Goal: Task Accomplishment & Management: Manage account settings

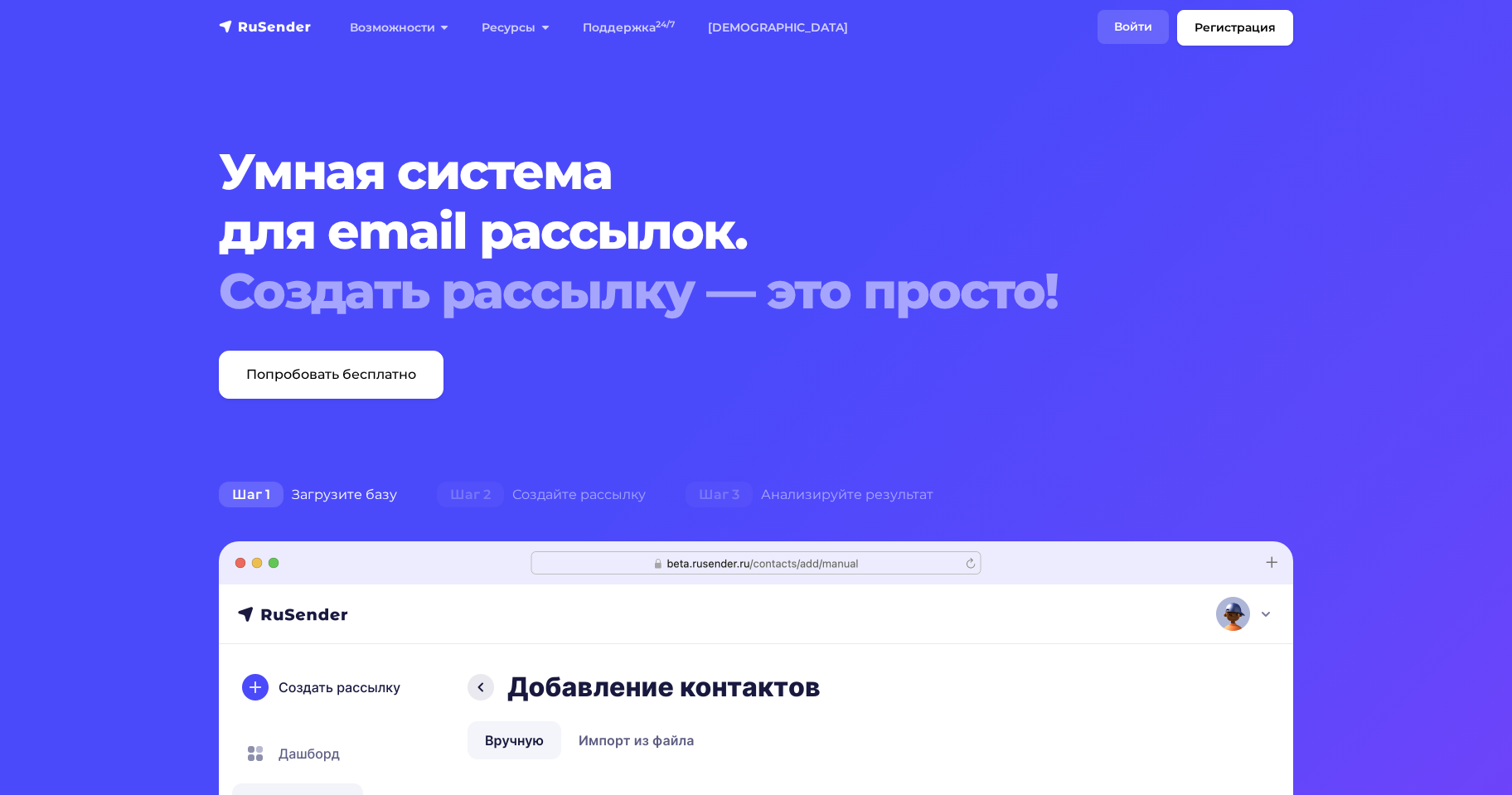
click at [1116, 25] on link "Войти" at bounding box center [1133, 27] width 71 height 34
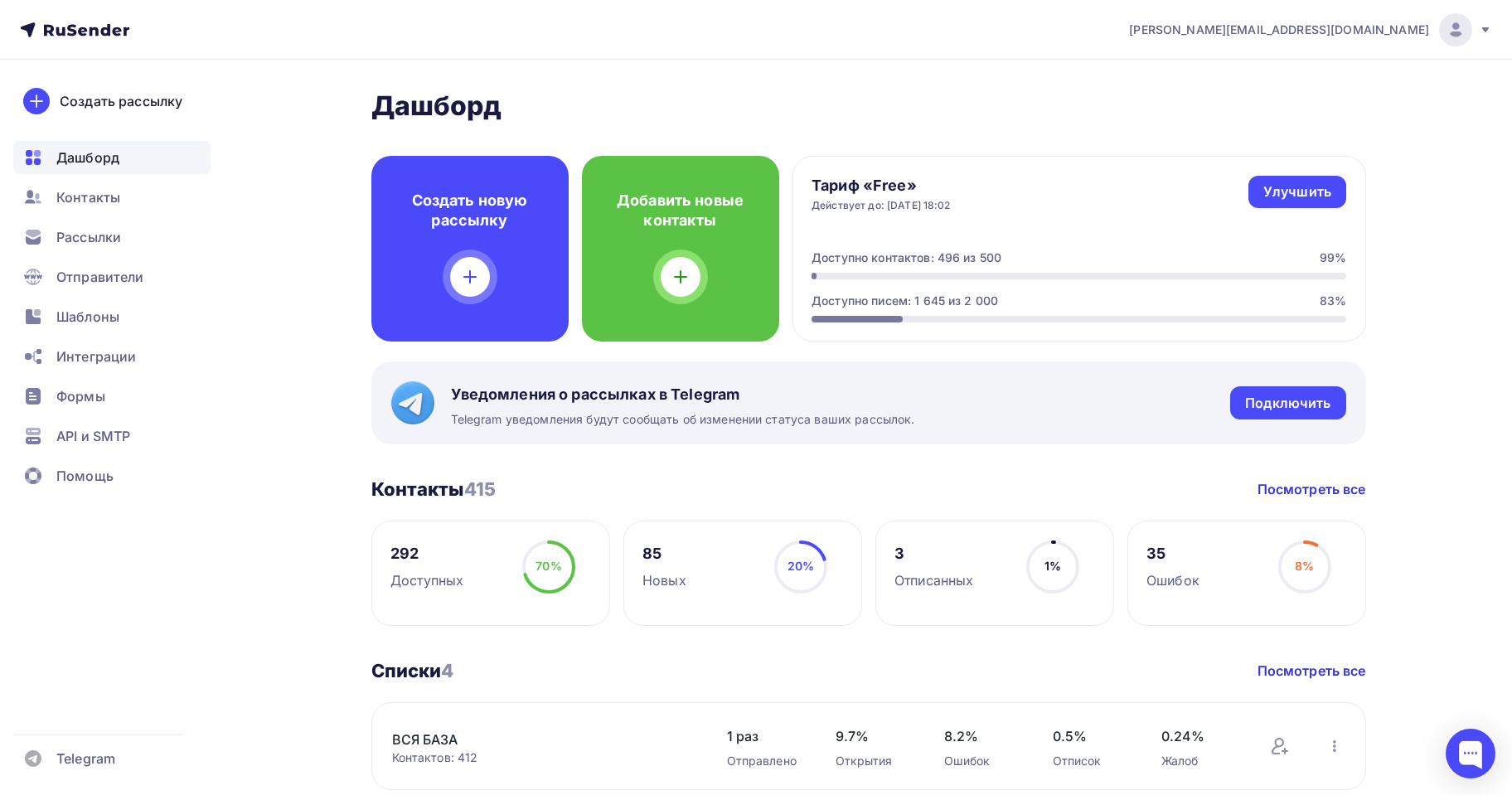
click at [530, 562] on circle at bounding box center [548, 567] width 50 height 50
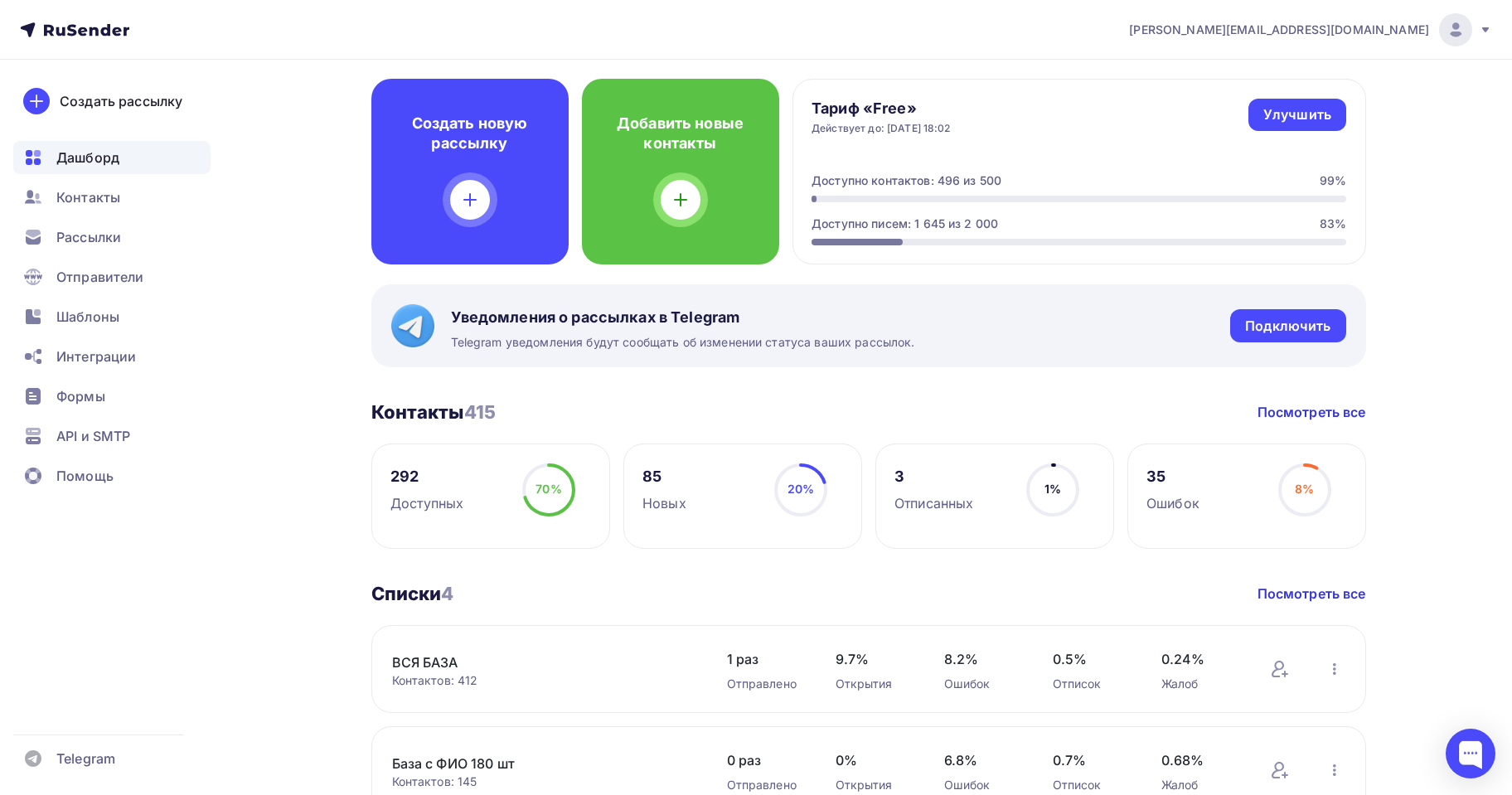
scroll to position [166, 0]
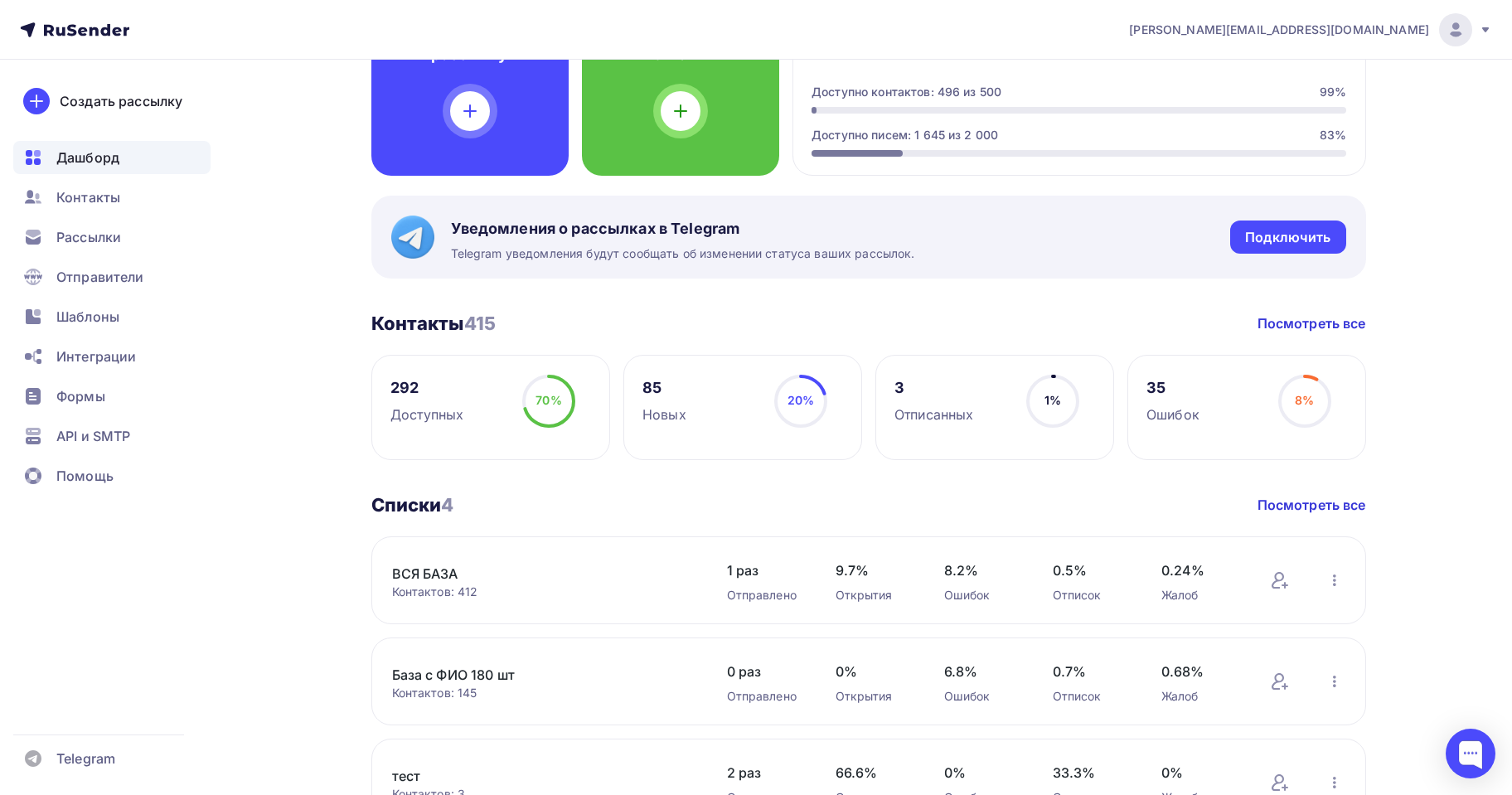
click at [430, 569] on link "ВСЯ БАЗА" at bounding box center [533, 574] width 282 height 20
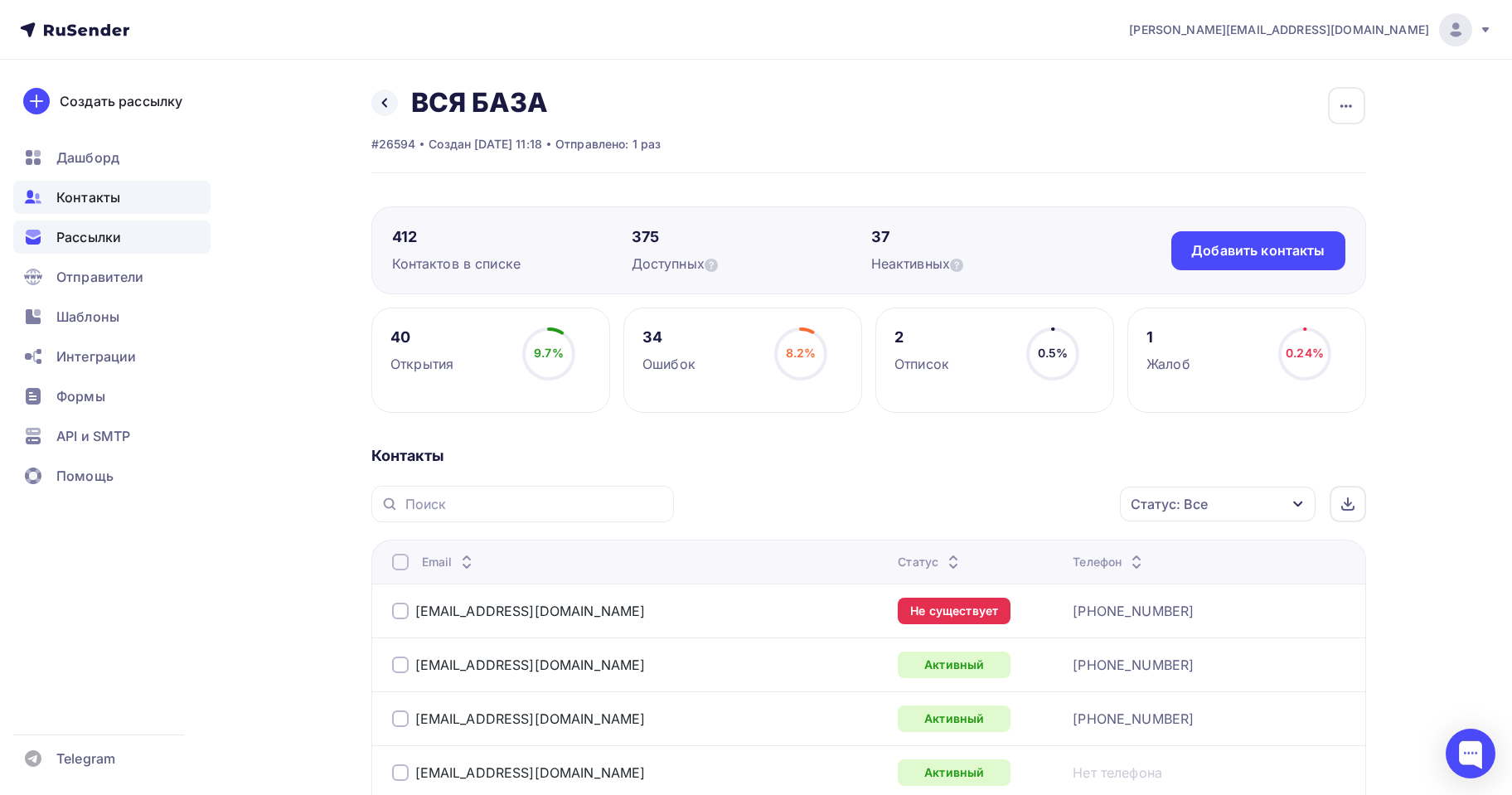
click at [65, 227] on div "Рассылки" at bounding box center [112, 237] width 197 height 33
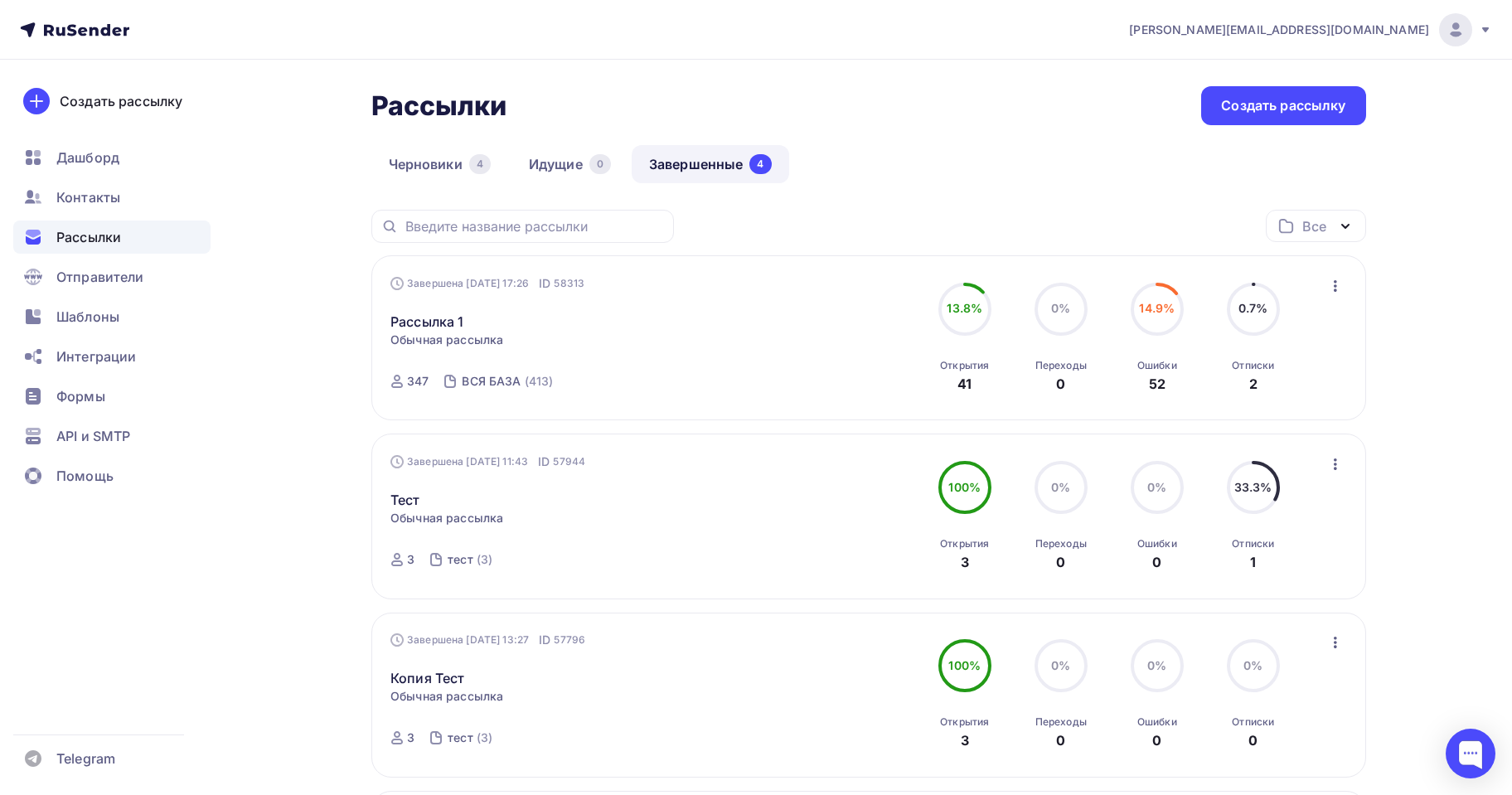
click at [1328, 285] on icon "button" at bounding box center [1335, 286] width 20 height 20
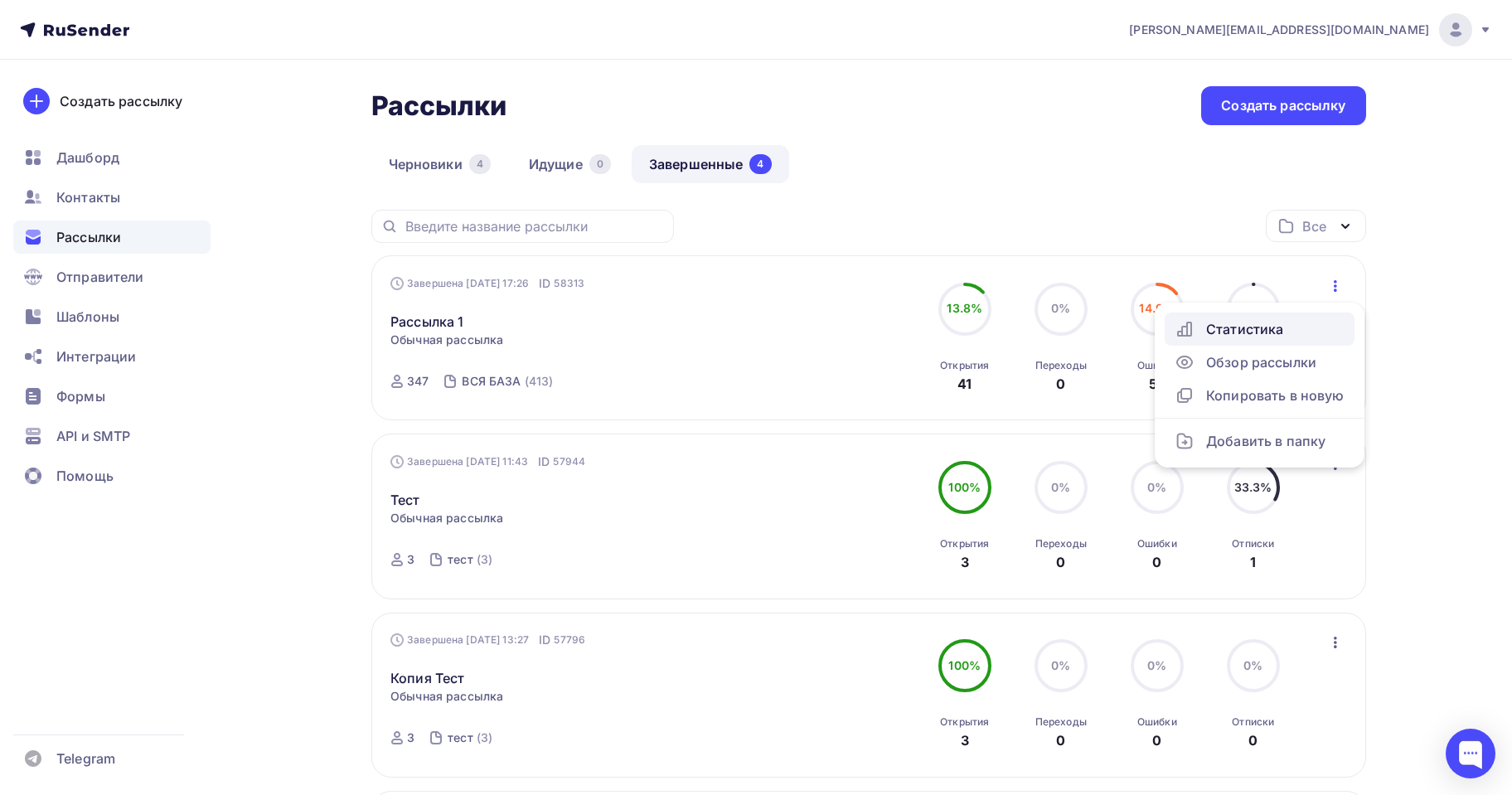
click at [1252, 329] on div "Статистика" at bounding box center [1259, 329] width 170 height 20
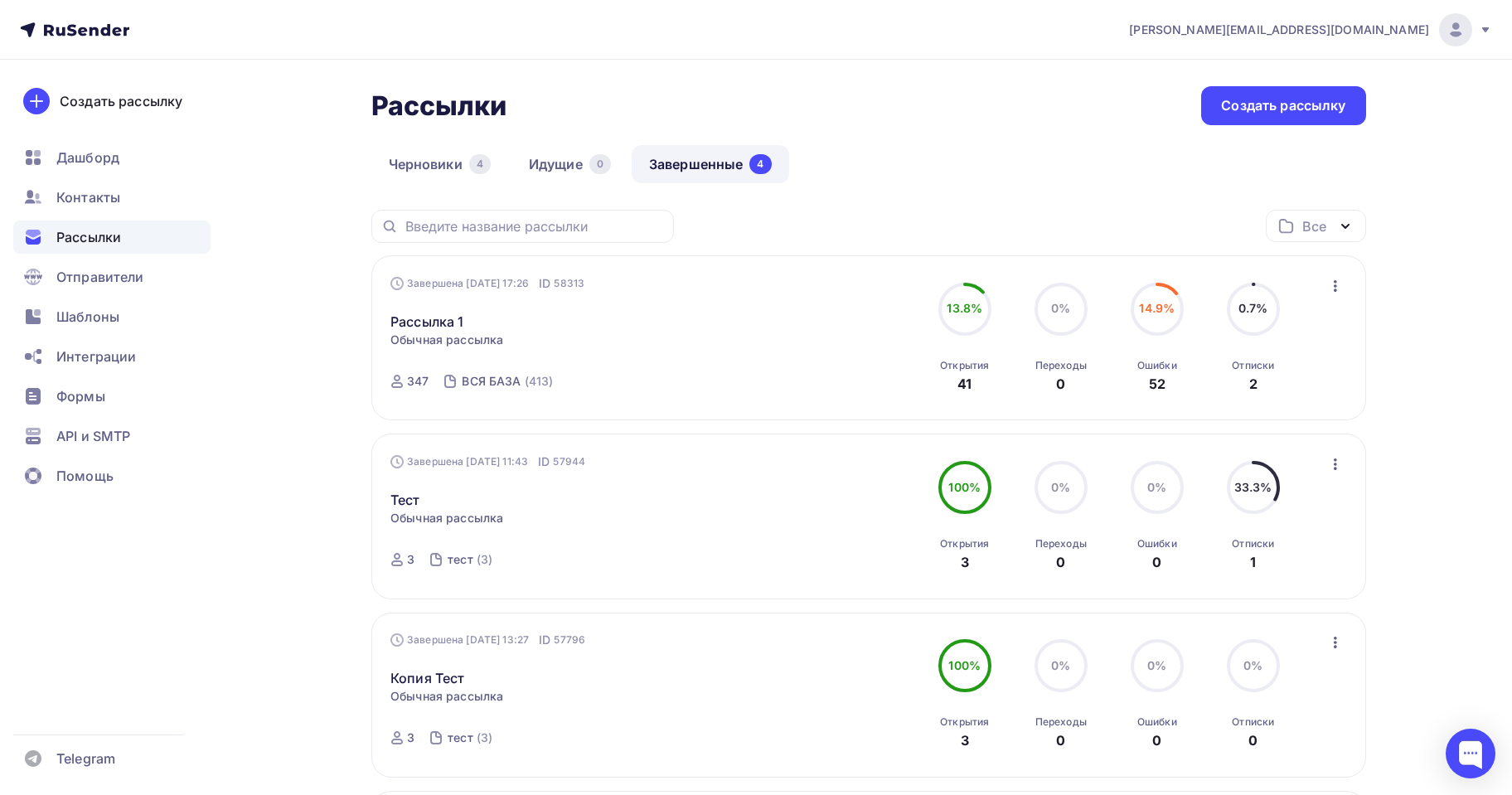
click at [1268, 297] on circle at bounding box center [1253, 309] width 50 height 50
click at [1330, 284] on icon "button" at bounding box center [1335, 286] width 20 height 20
drag, startPoint x: 1387, startPoint y: 274, endPoint x: 1377, endPoint y: 256, distance: 20.6
click at [1383, 266] on div "Рассылки Рассылки Создать рассылку [GEOGRAPHIC_DATA] 4 Идущие 0 Завершенные 4 З…" at bounding box center [756, 609] width 1358 height 1099
click at [106, 173] on div "Дашборд" at bounding box center [112, 157] width 197 height 33
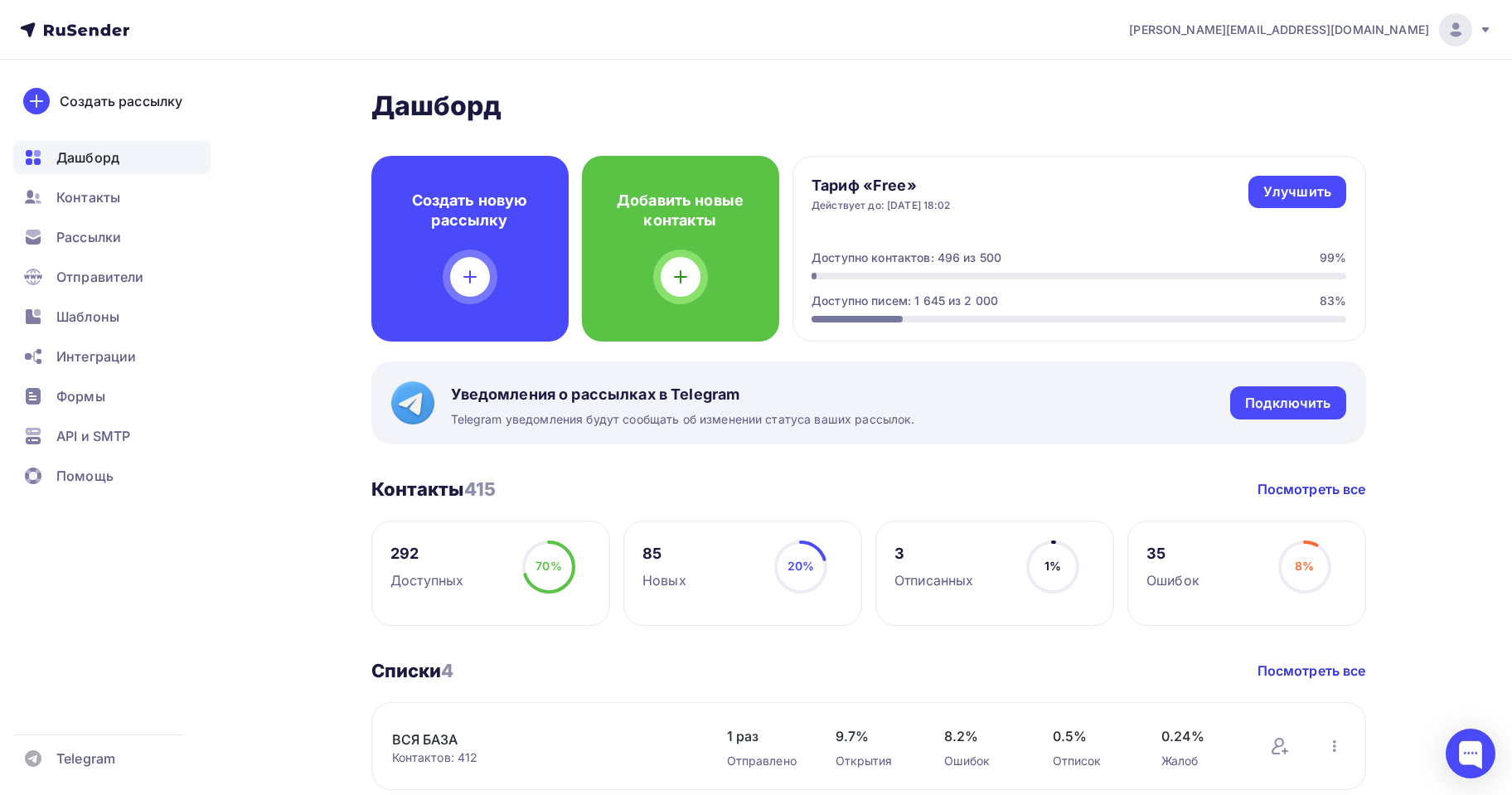
click at [447, 493] on h3 "Контакты 415" at bounding box center [434, 489] width 125 height 23
click at [1309, 489] on link "Посмотреть все" at bounding box center [1312, 490] width 108 height 20
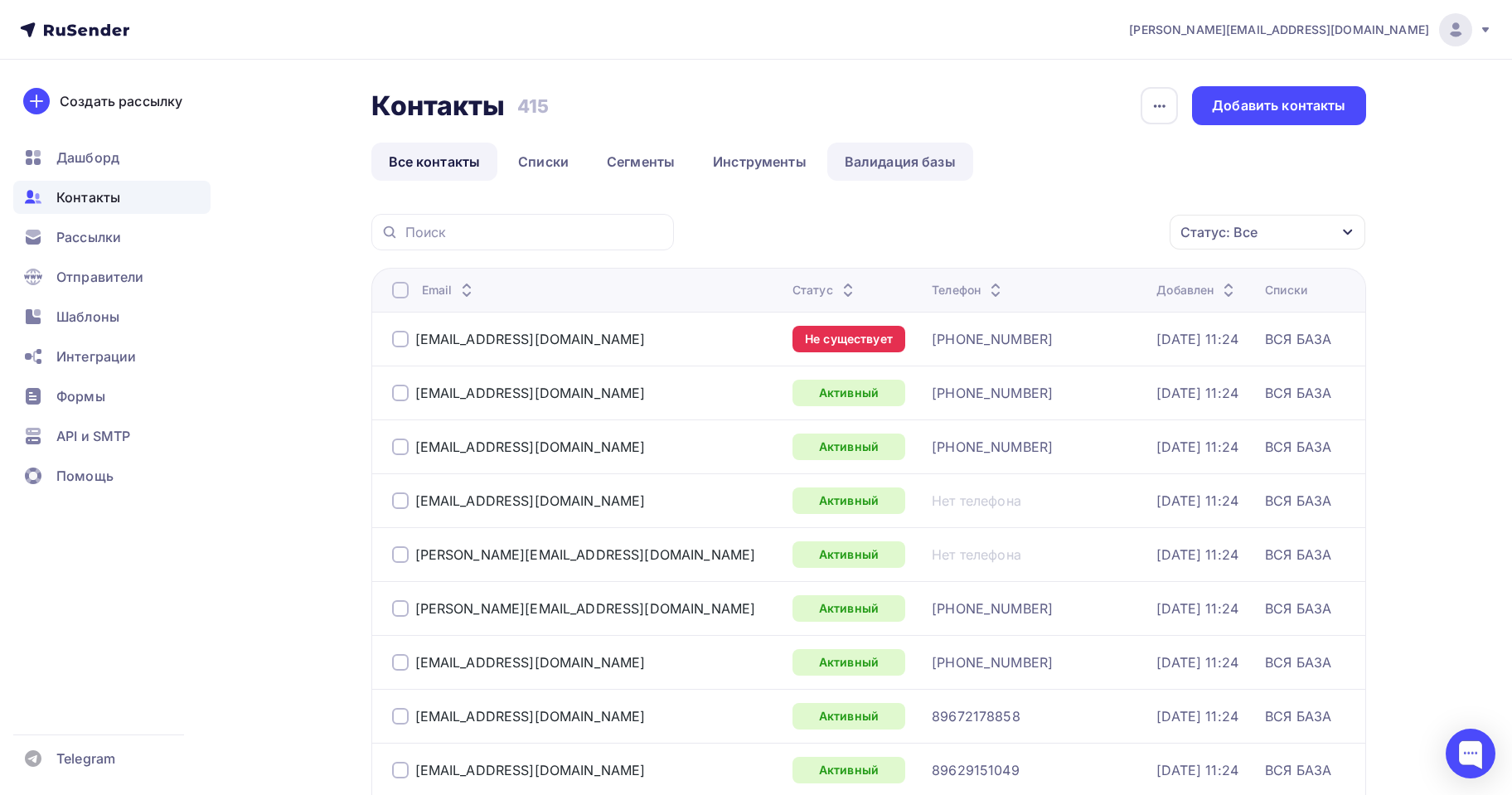
click at [917, 160] on link "Валидация базы" at bounding box center [900, 162] width 146 height 38
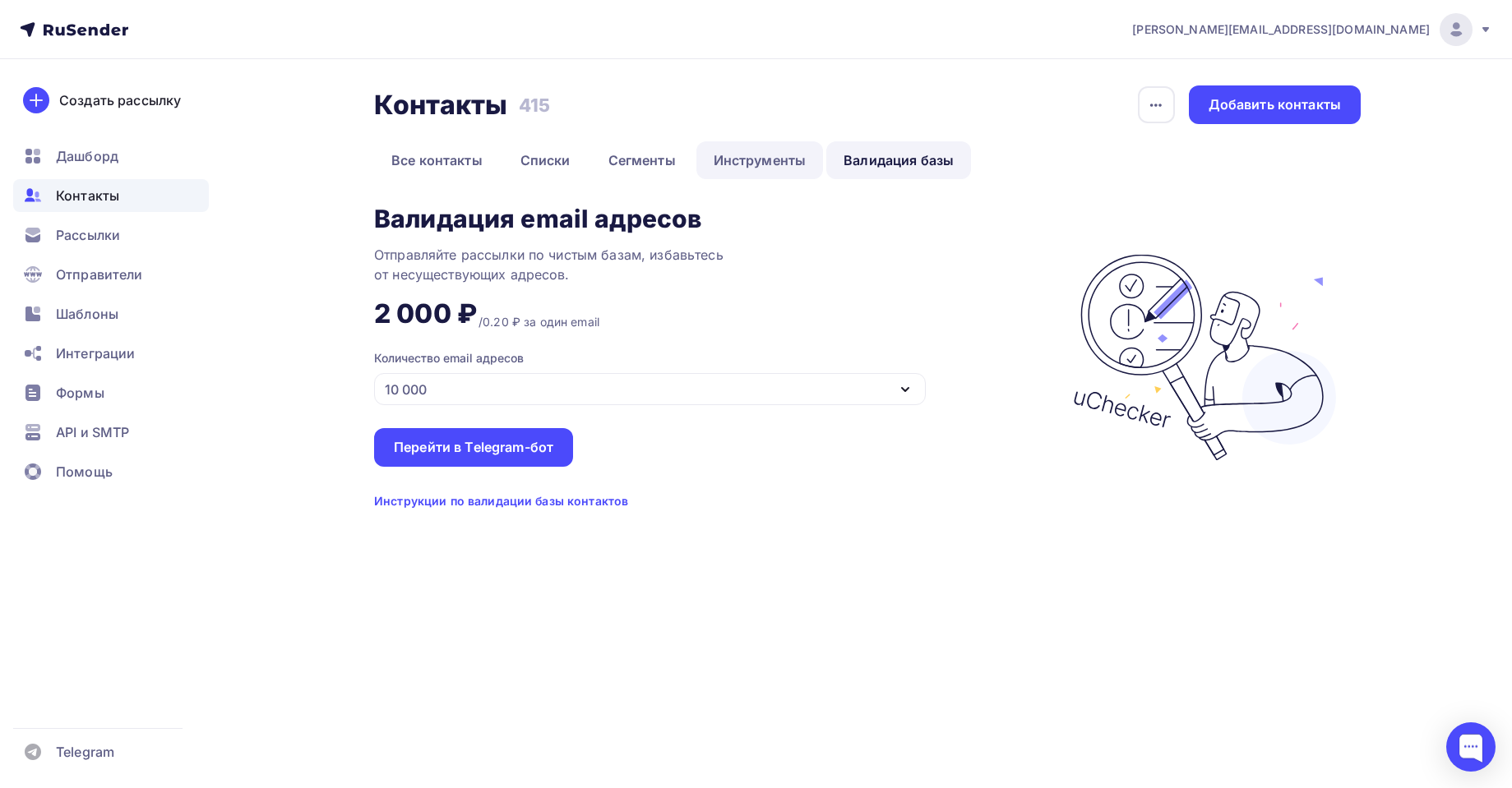
click at [754, 162] on link "Инструменты" at bounding box center [760, 160] width 127 height 38
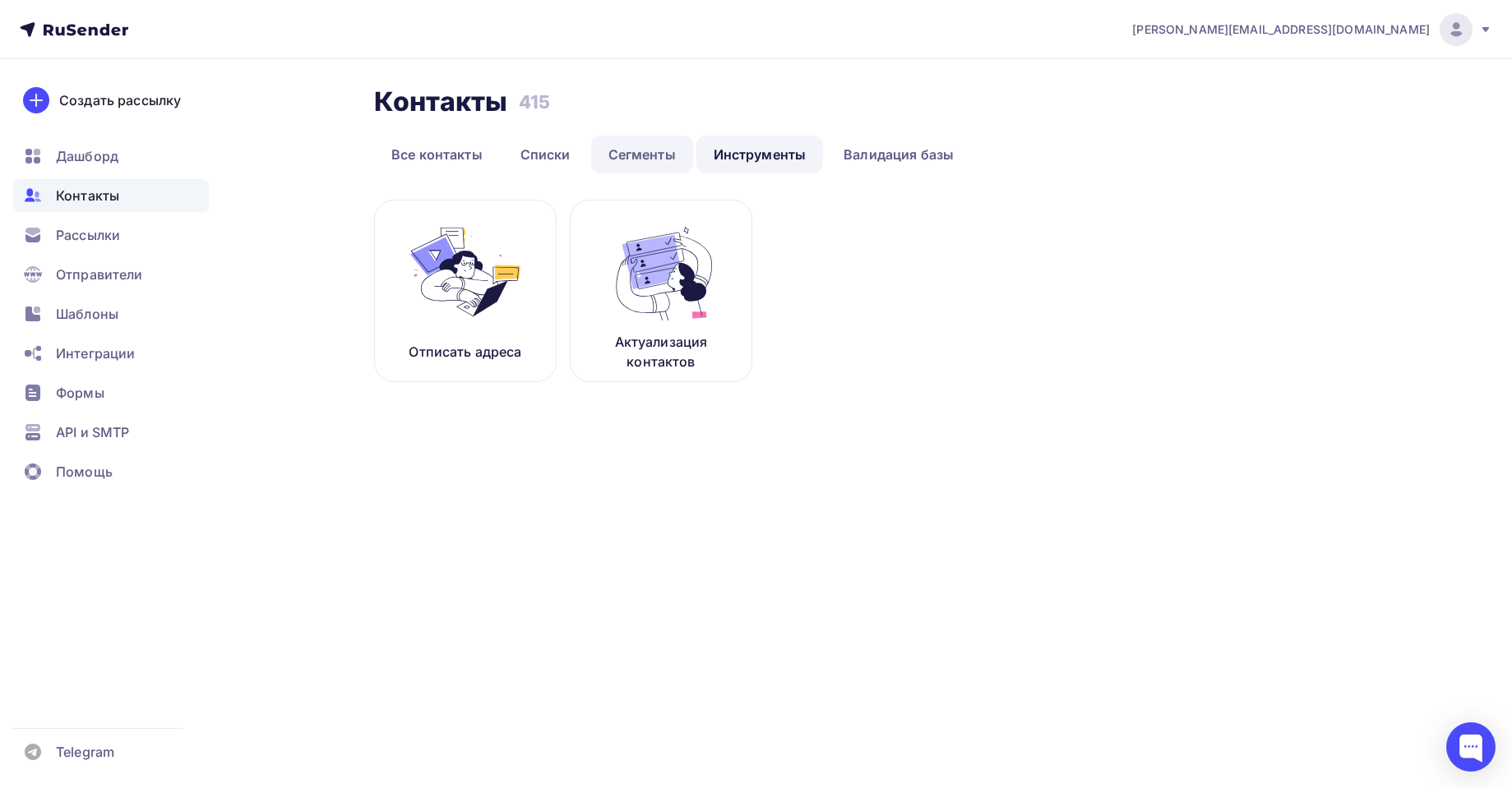
click at [657, 165] on link "Сегменты" at bounding box center [642, 154] width 102 height 38
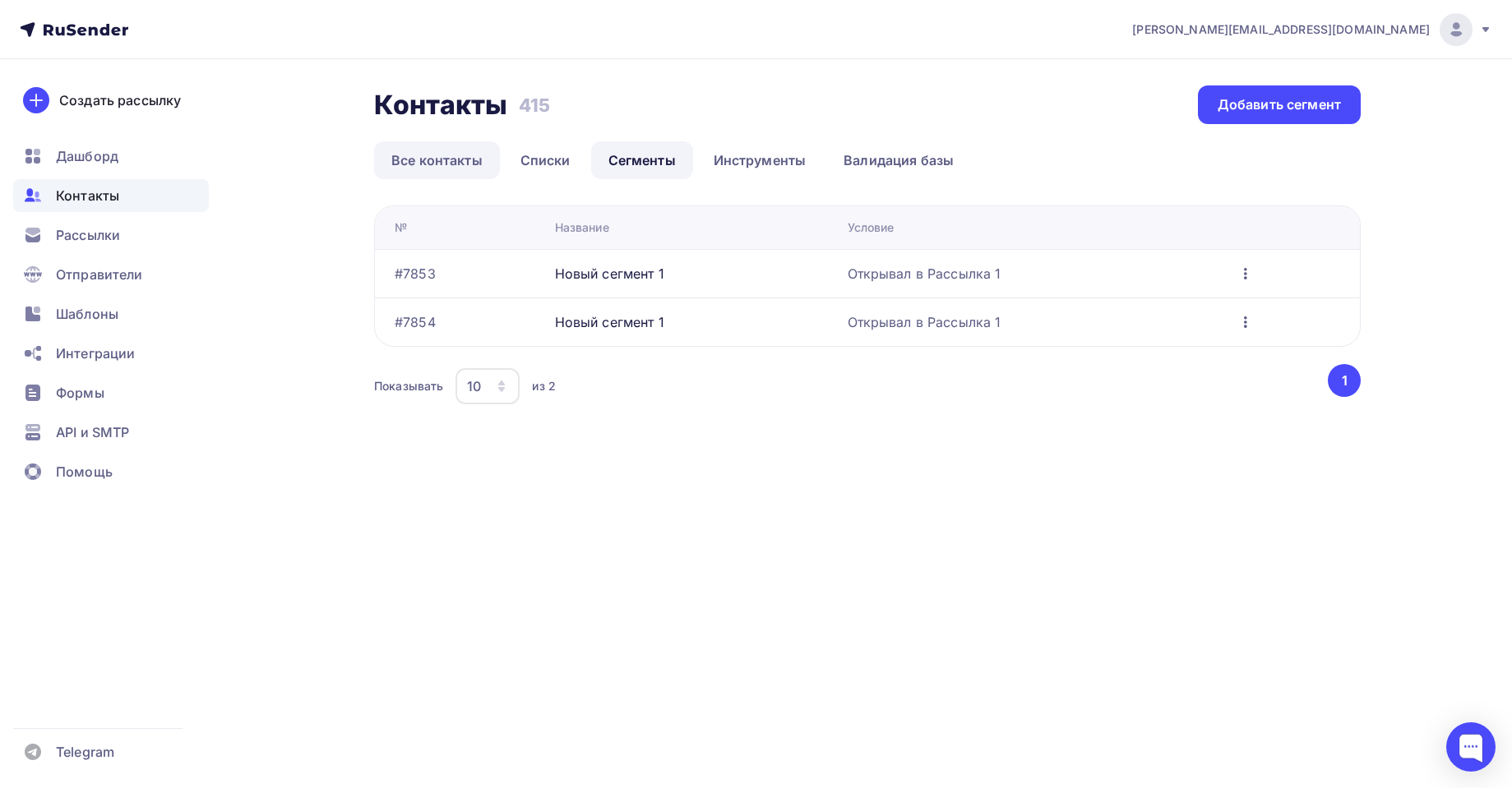
click at [450, 142] on link "Все контакты" at bounding box center [437, 160] width 126 height 38
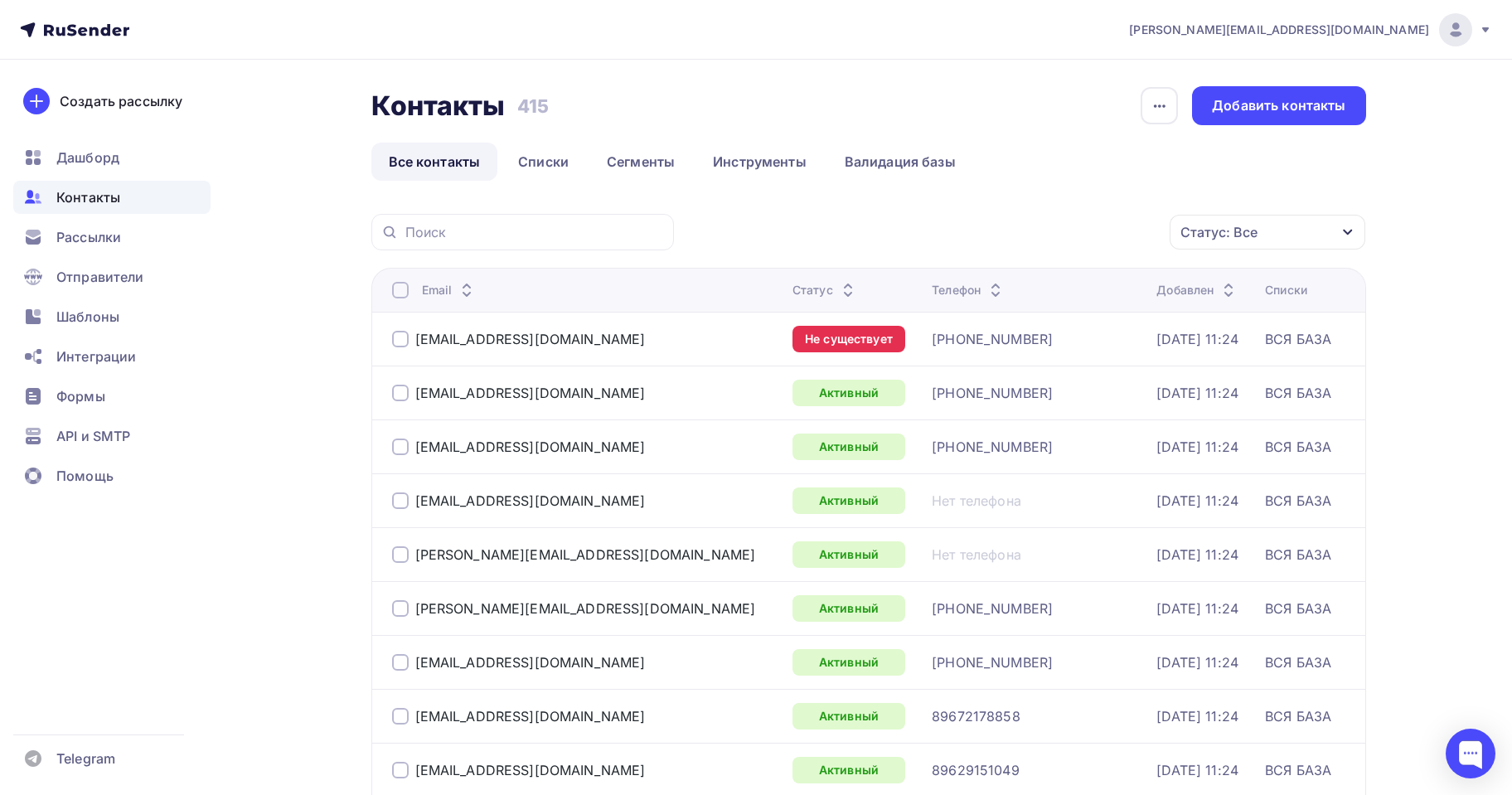
click at [1353, 236] on div "Статус: Все" at bounding box center [1267, 232] width 195 height 35
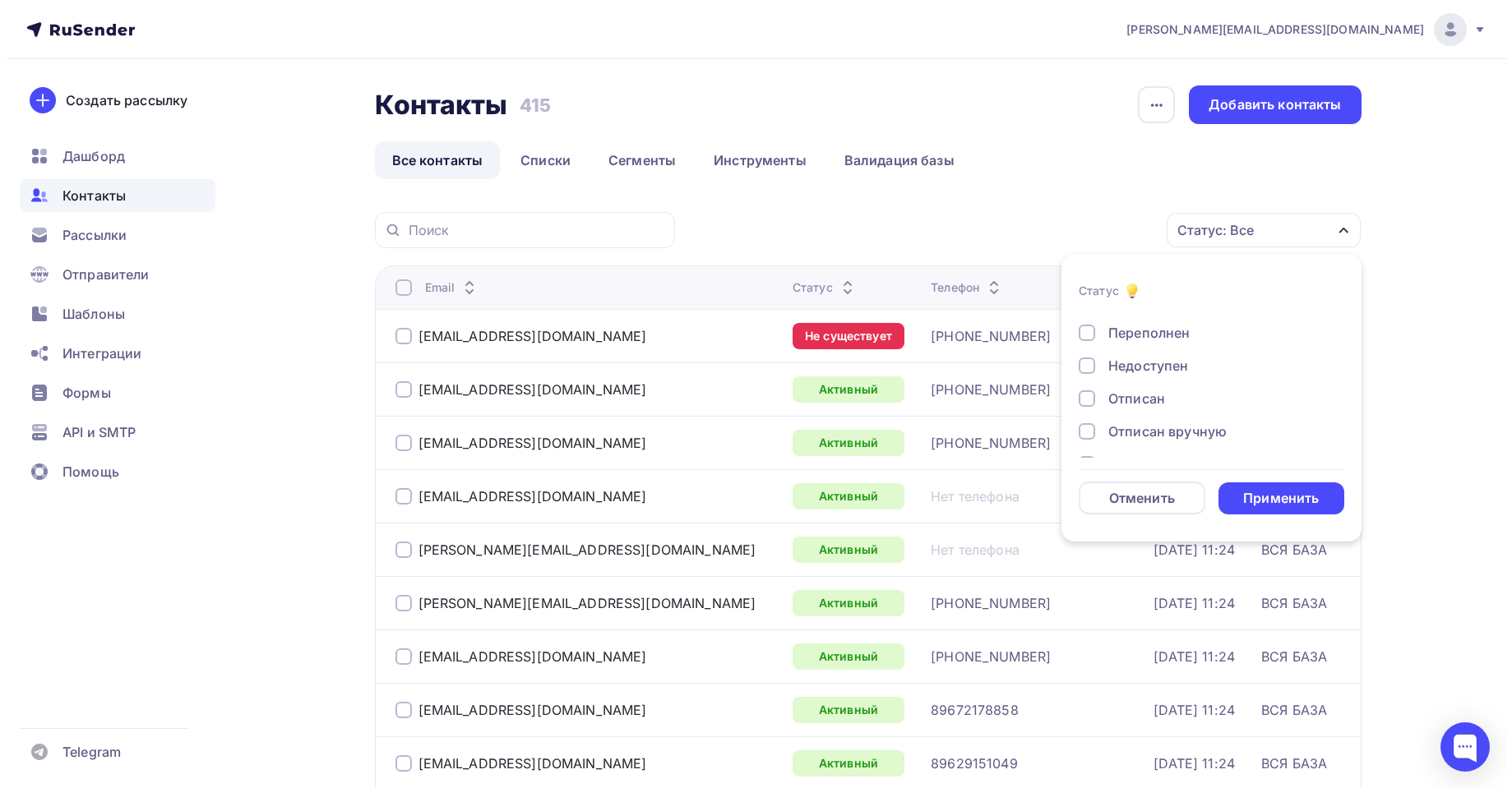
scroll to position [119, 0]
click at [1114, 381] on div "Новый Активный Не существует Переполнен Недоступен Отписан Отписан вручную [GEO…" at bounding box center [1204, 319] width 266 height 250
click at [1084, 371] on div at bounding box center [1080, 369] width 17 height 17
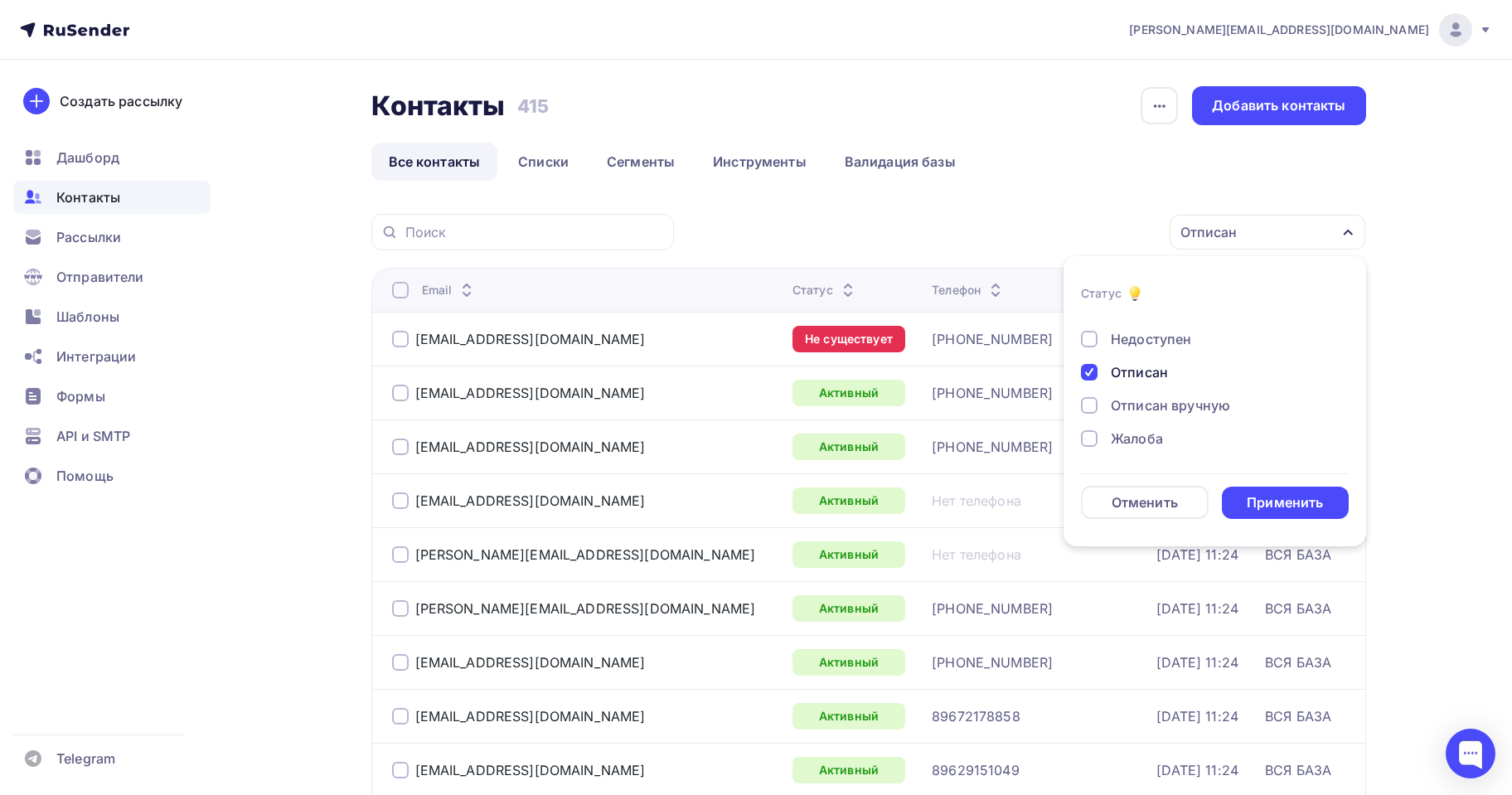
click at [1093, 399] on div "Отписан вручную" at bounding box center [1205, 406] width 249 height 20
click at [1107, 439] on div "Жалоба" at bounding box center [1205, 439] width 249 height 20
drag, startPoint x: 1260, startPoint y: 499, endPoint x: 1271, endPoint y: 498, distance: 11.0
click at [1263, 499] on div "Применить" at bounding box center [1285, 502] width 76 height 19
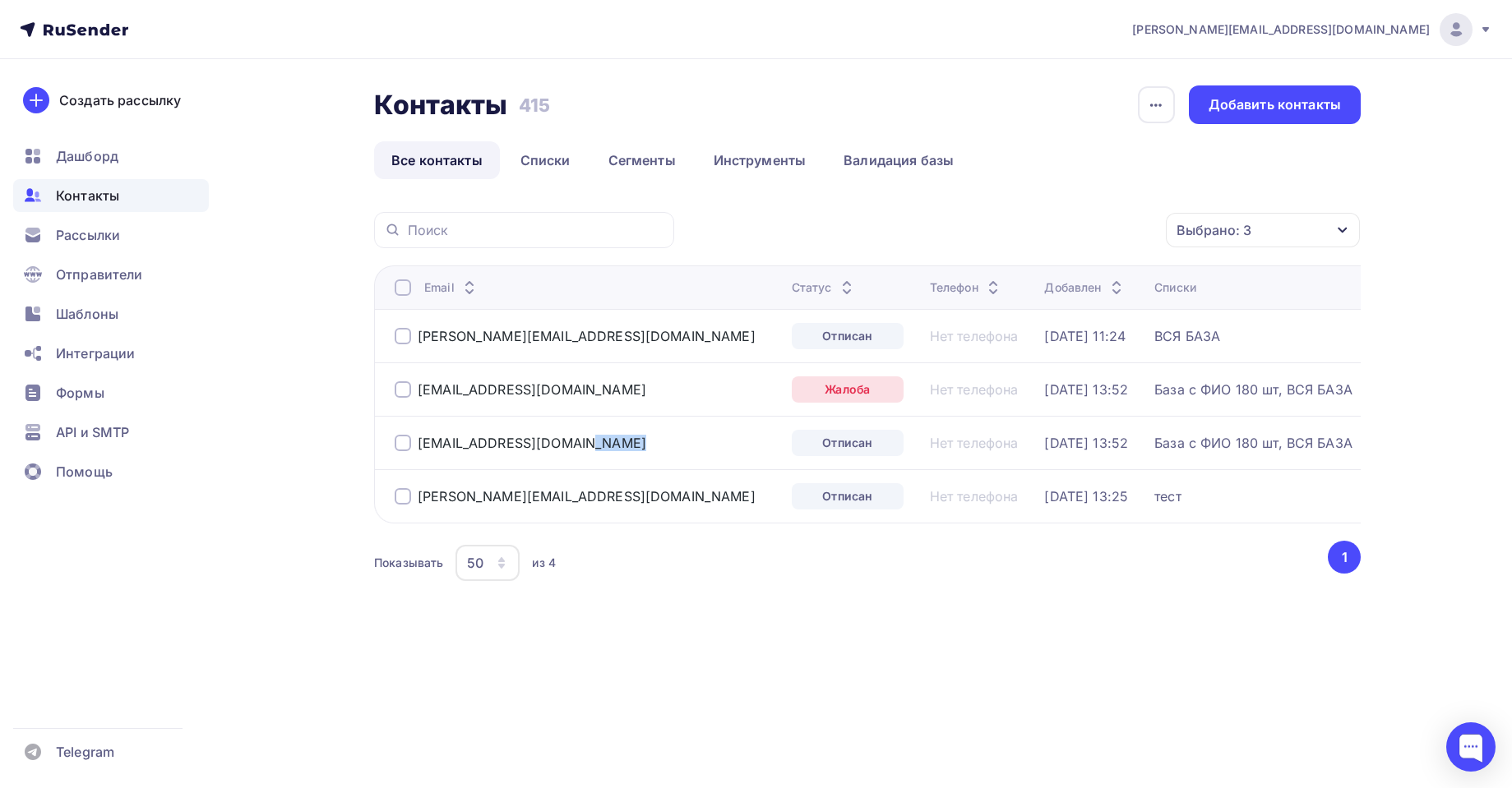
drag, startPoint x: 627, startPoint y: 445, endPoint x: 469, endPoint y: 462, distance: 158.9
click at [468, 462] on td "[EMAIL_ADDRESS][DOMAIN_NAME]" at bounding box center [579, 443] width 411 height 54
copy div "[DOMAIN_NAME]"
